Goal: Contribute content

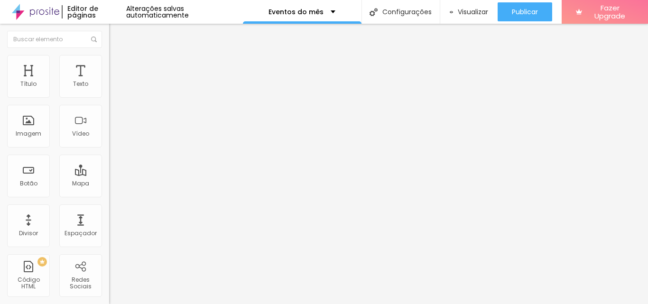
click at [109, 82] on span "Adicionar imagem" at bounding box center [139, 78] width 61 height 8
drag, startPoint x: 47, startPoint y: 251, endPoint x: 0, endPoint y: 243, distance: 47.2
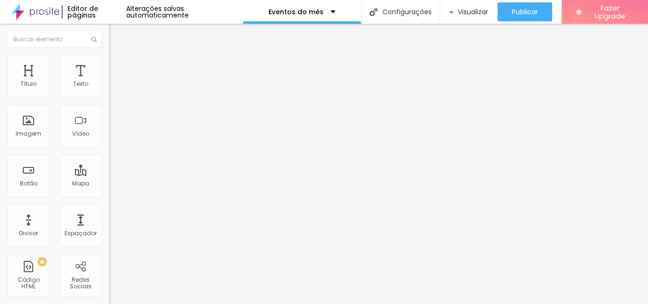
click at [109, 217] on div "Trocar imagem Descrição da imagem (Alt) Alinhamento Proporção Original Cinema 1…" at bounding box center [163, 145] width 109 height 143
paste input "[DOMAIN_NAME][URL]"
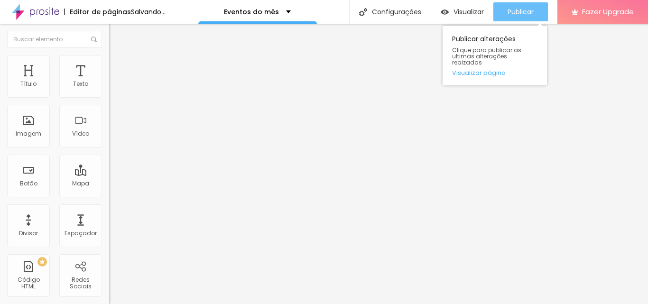
type input "[URL][DOMAIN_NAME]"
click at [526, 7] on div "Publicar" at bounding box center [521, 11] width 26 height 19
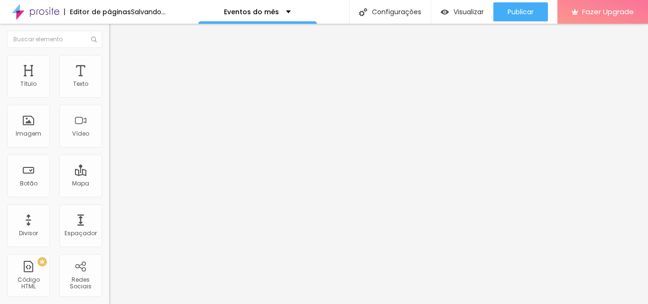
click at [109, 82] on span "Adicionar imagem" at bounding box center [139, 78] width 61 height 8
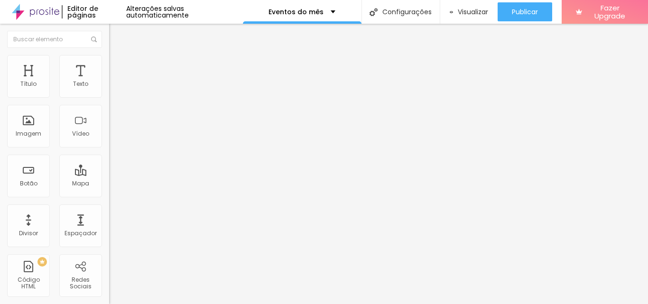
click at [109, 217] on div "Trocar imagem Descrição da imagem (Alt) Alinhamento Proporção Original Cinema 1…" at bounding box center [163, 145] width 109 height 143
paste input "[DOMAIN_NAME][URL]"
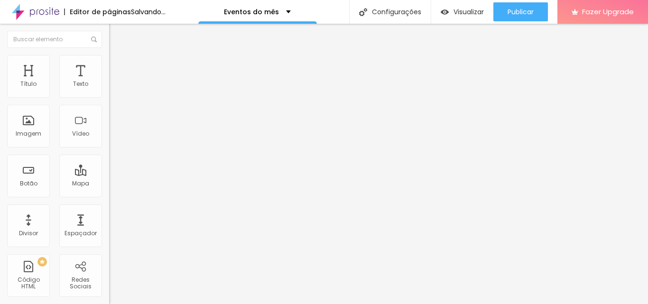
scroll to position [0, 276]
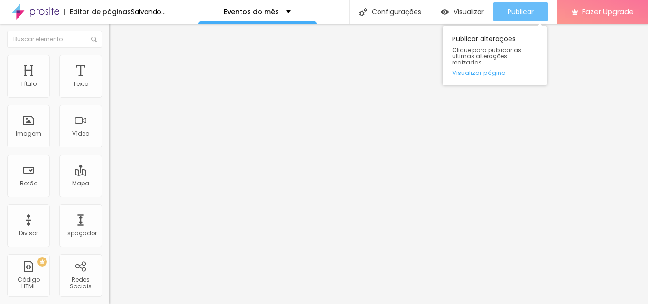
type input "[URL][DOMAIN_NAME]"
click at [526, 10] on span "Publicar" at bounding box center [521, 12] width 26 height 8
